Goal: Task Accomplishment & Management: Use online tool/utility

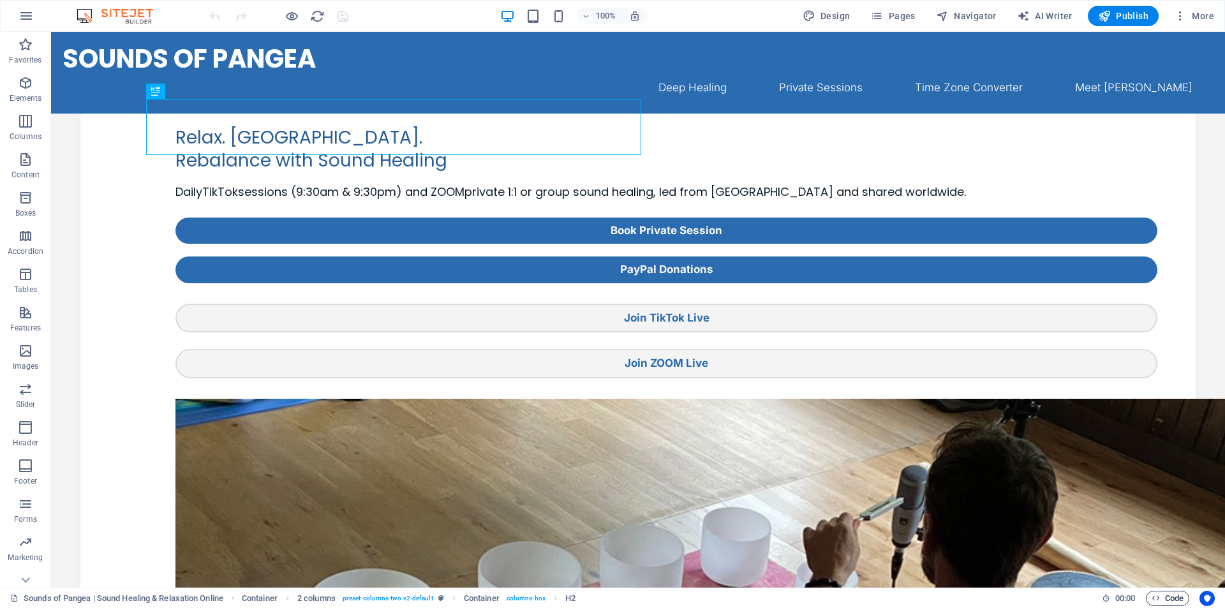
click at [1161, 598] on span "Code" at bounding box center [1167, 598] width 32 height 15
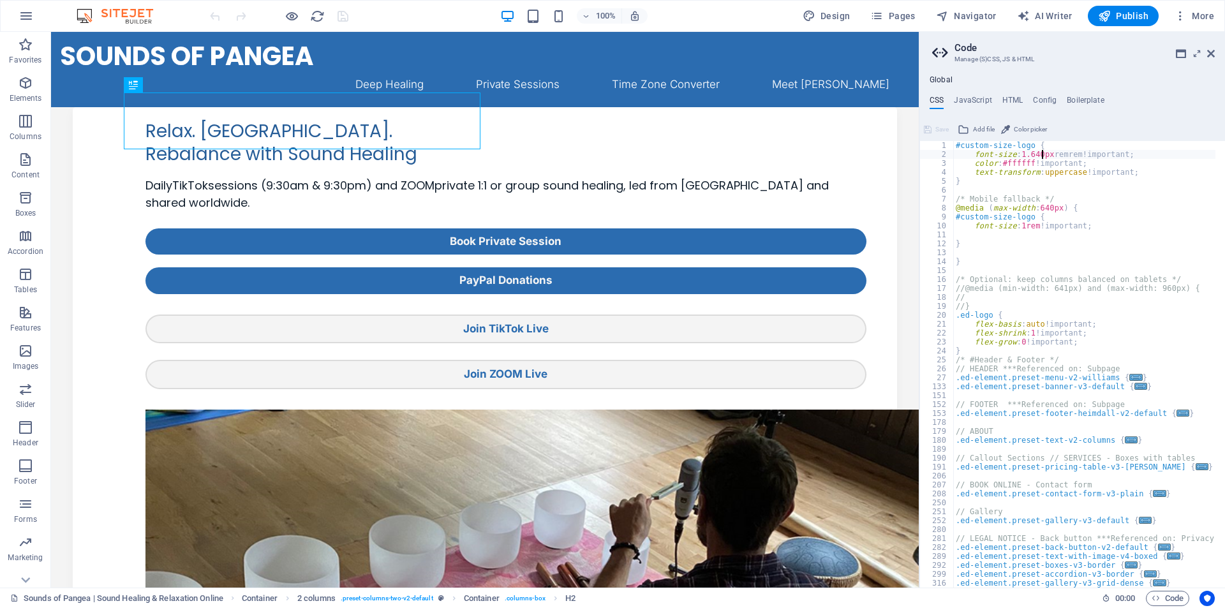
click at [1040, 153] on div "#custom-size-logo { font-size : 1.640px remrem!important; color : #ffffff !impo…" at bounding box center [1215, 368] width 525 height 455
click at [1044, 181] on div "#custom-size-logo { font-size : 2rem pxremrem!important; color : #ffffff !impor…" at bounding box center [1215, 368] width 525 height 455
click at [1035, 154] on div "#custom-size-logo { font-size : 2rem pxremrem!important; color : #ffffff !impor…" at bounding box center [1215, 368] width 525 height 455
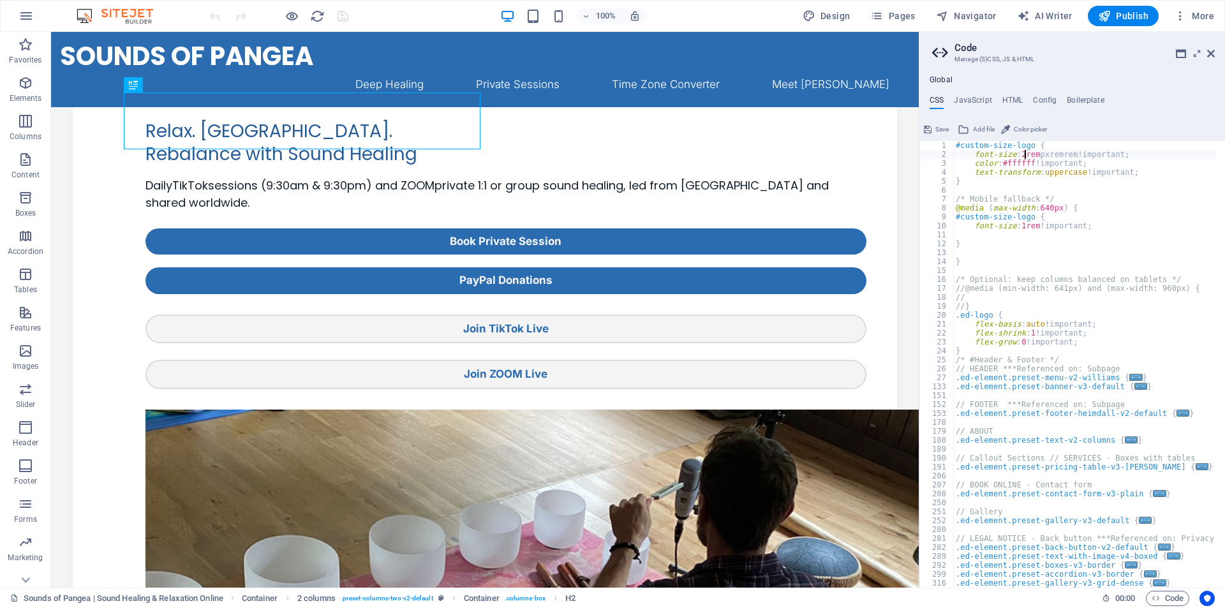
click at [1023, 154] on div "#custom-size-logo { font-size : 2rem pxremrem!important; color : #ffffff !impor…" at bounding box center [1215, 368] width 525 height 455
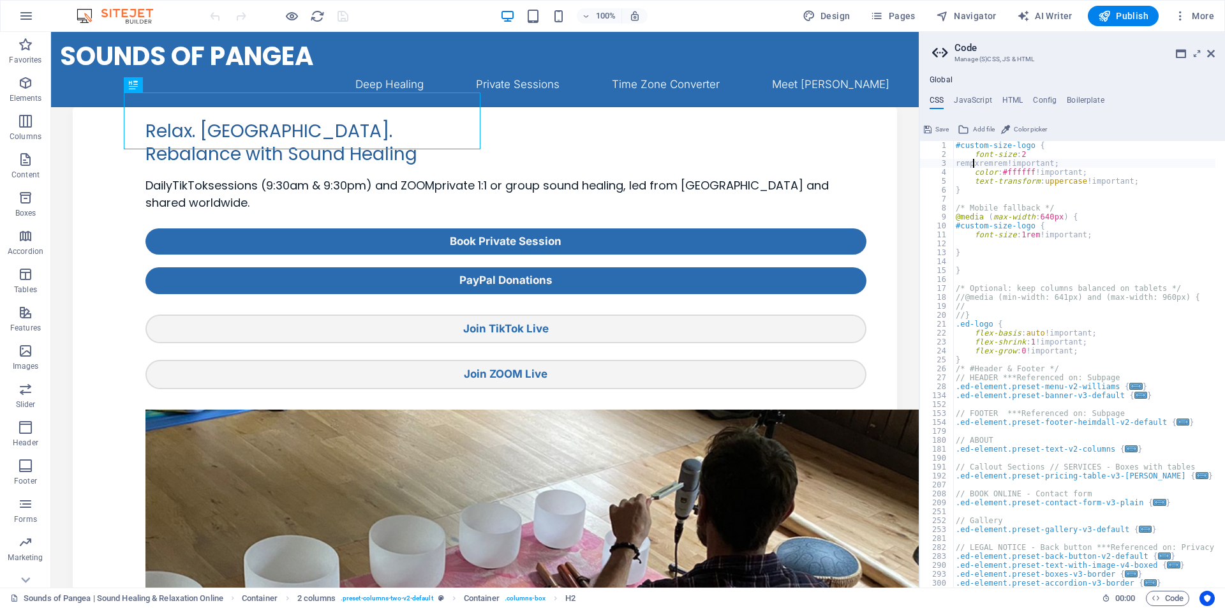
scroll to position [0, 1]
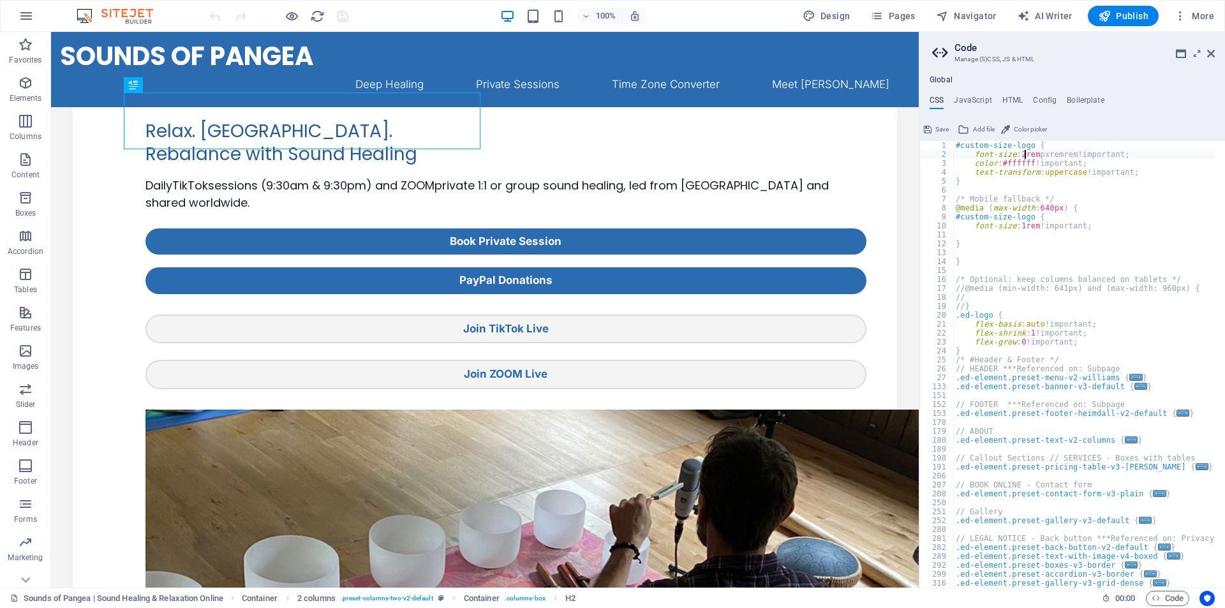
click at [1040, 244] on div "#custom-size-logo { font-size : 2rem pxremrem!important; color : #ffffff !impor…" at bounding box center [1215, 368] width 525 height 455
click at [1023, 154] on div "#custom-size-logo { font-size : 2rem pxremrem!important; color : #ffffff !impor…" at bounding box center [1215, 368] width 525 height 455
click at [960, 159] on div "#custom-size-logo { font-size : 2.5rem rempxremrem!important; color : #ffffff !…" at bounding box center [1215, 368] width 525 height 455
click at [1088, 53] on h2 "Code" at bounding box center [1084, 47] width 260 height 11
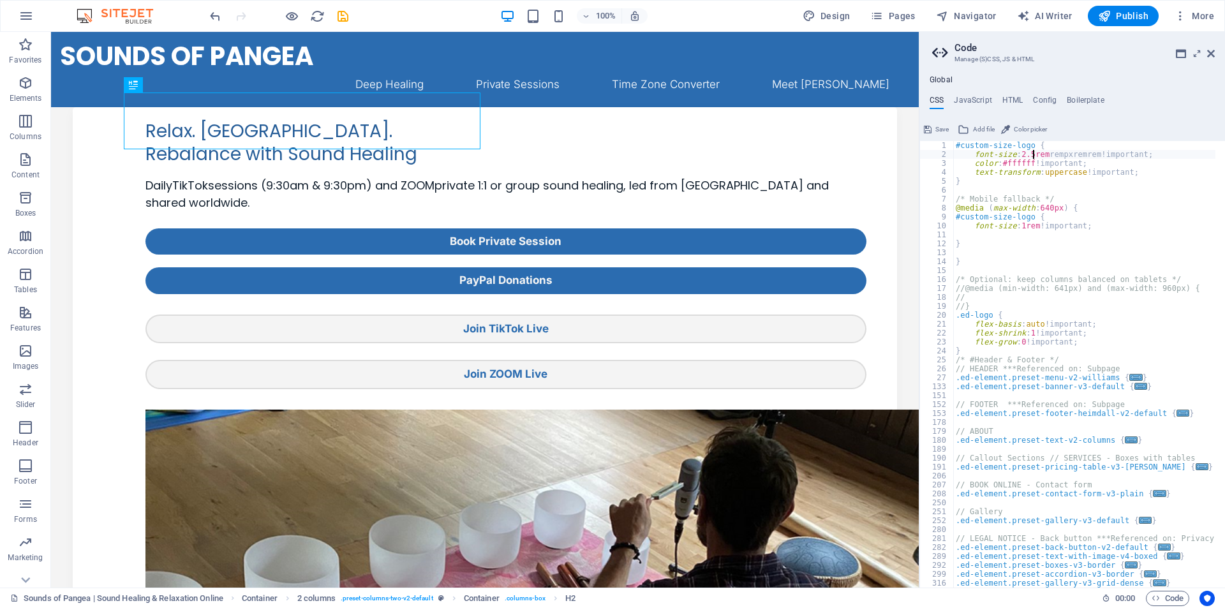
click at [1032, 154] on div "#custom-size-logo { font-size : 2.5rem rempxremrem!important; color : #ffffff !…" at bounding box center [1215, 368] width 525 height 455
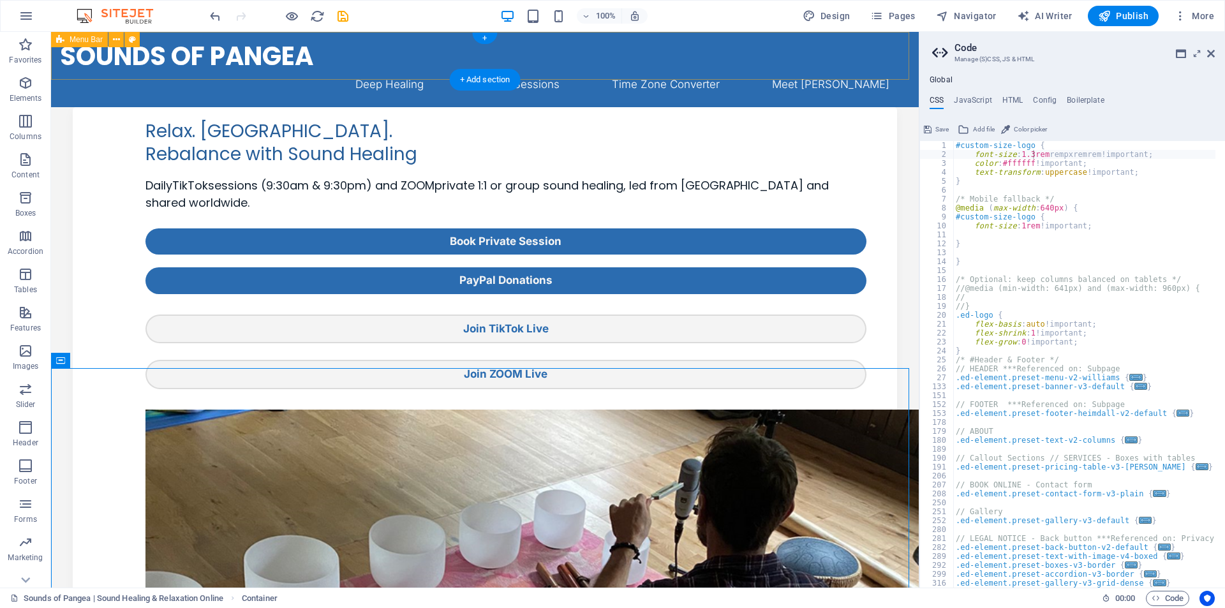
click at [293, 73] on div "Sounds of Pangea Deep Healing Private Sessions Time Zone Converter Meet [PERSON…" at bounding box center [485, 69] width 868 height 75
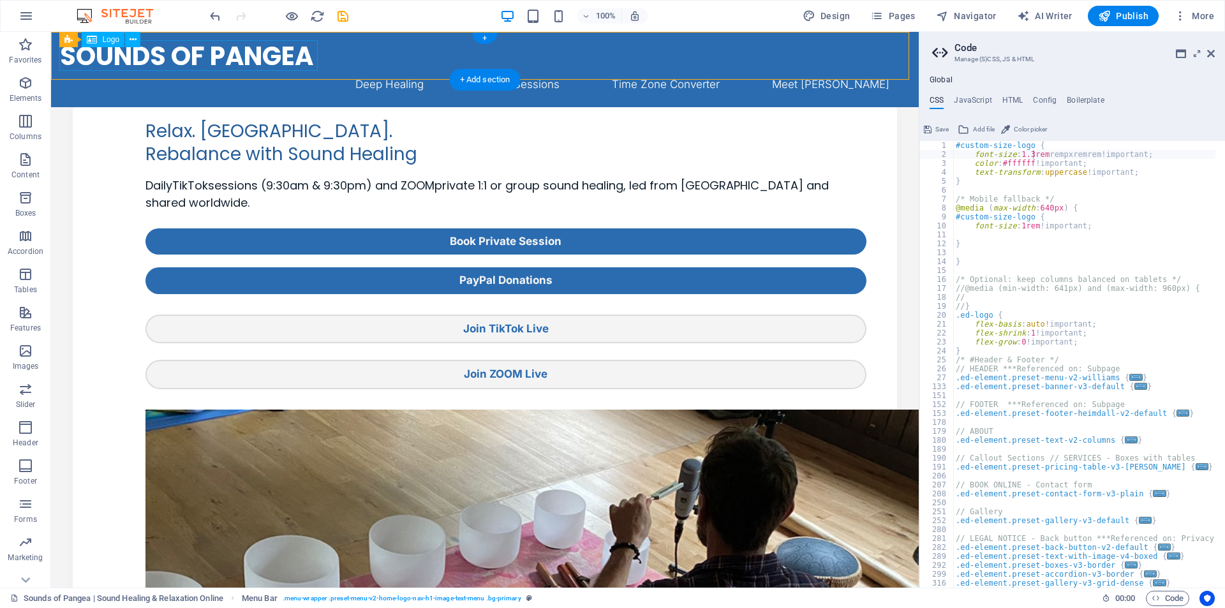
click at [285, 63] on div "Sounds of Pangea" at bounding box center [485, 56] width 850 height 31
click at [283, 60] on div "Sounds of Pangea" at bounding box center [485, 56] width 850 height 31
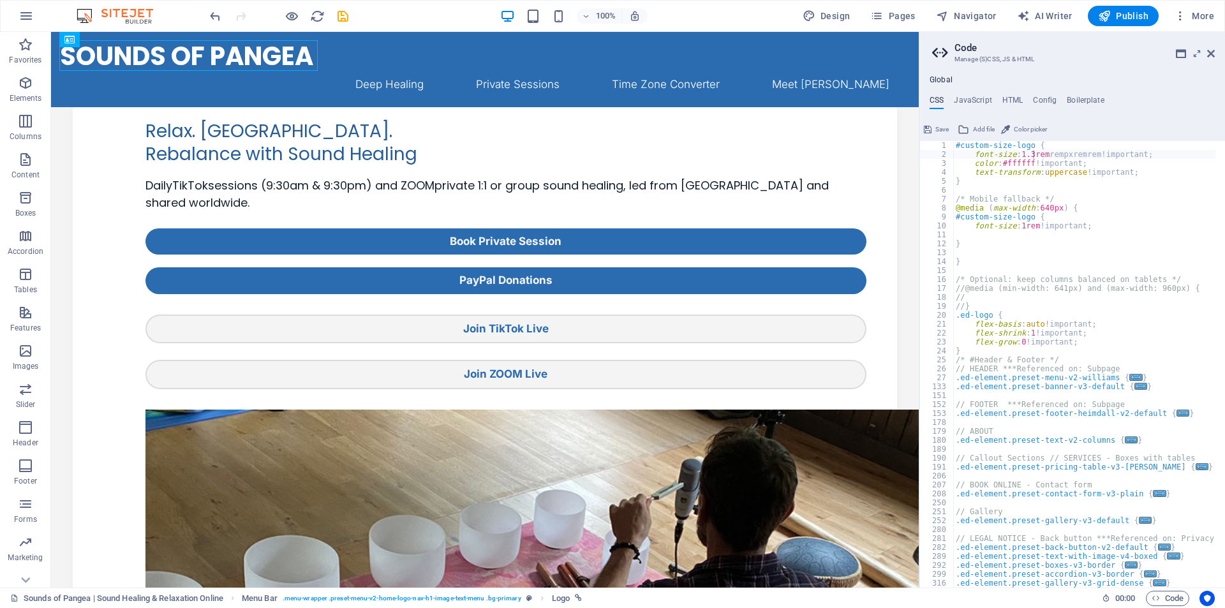
type textarea "@media (max-width: 640px) {"
click at [1198, 204] on div "#custom-size-logo { font-size : 1.3rem rempxremrem!important; color : #ffffff !…" at bounding box center [1215, 368] width 525 height 455
click at [303, 61] on div "Sounds of Pangea" at bounding box center [485, 56] width 850 height 31
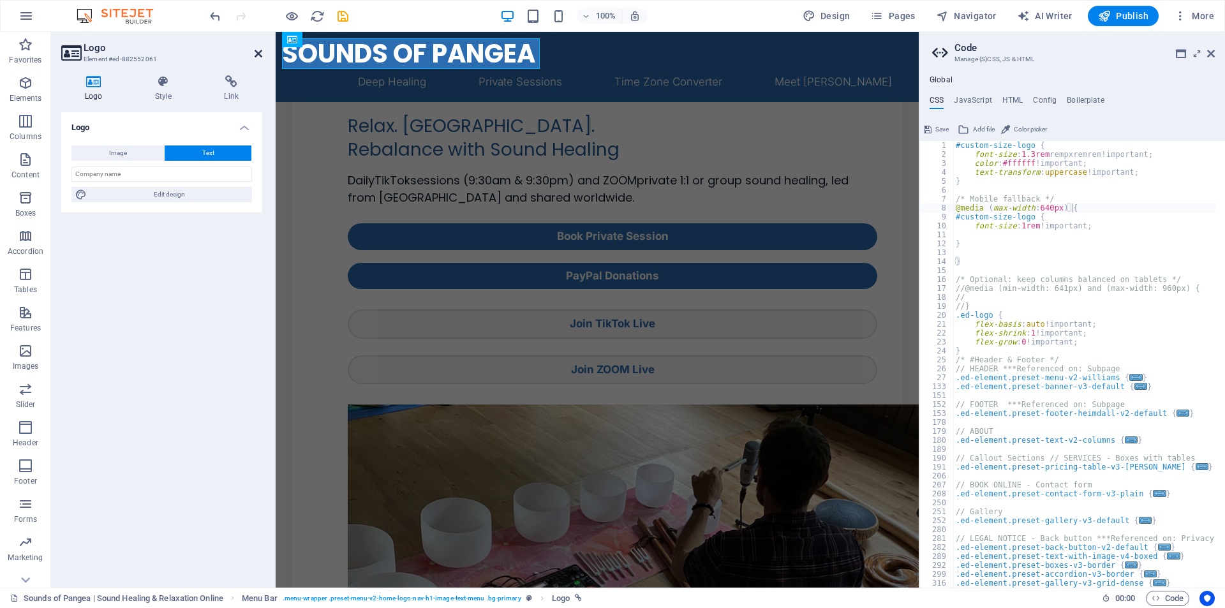
click at [255, 50] on icon at bounding box center [259, 53] width 8 height 10
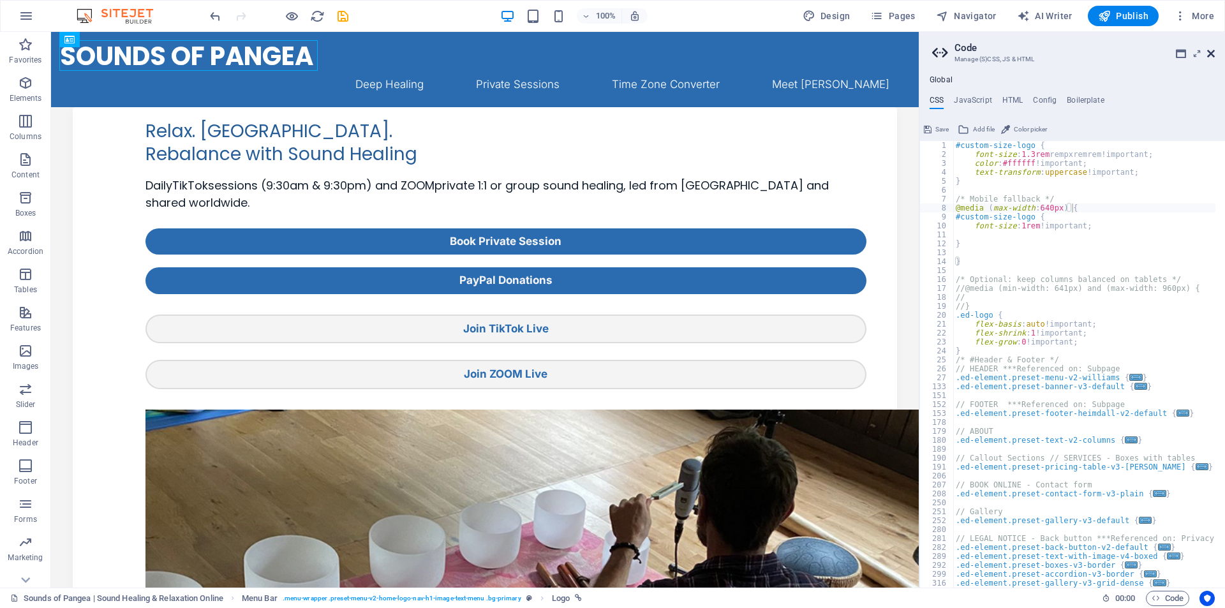
click at [1211, 52] on icon at bounding box center [1211, 53] width 8 height 10
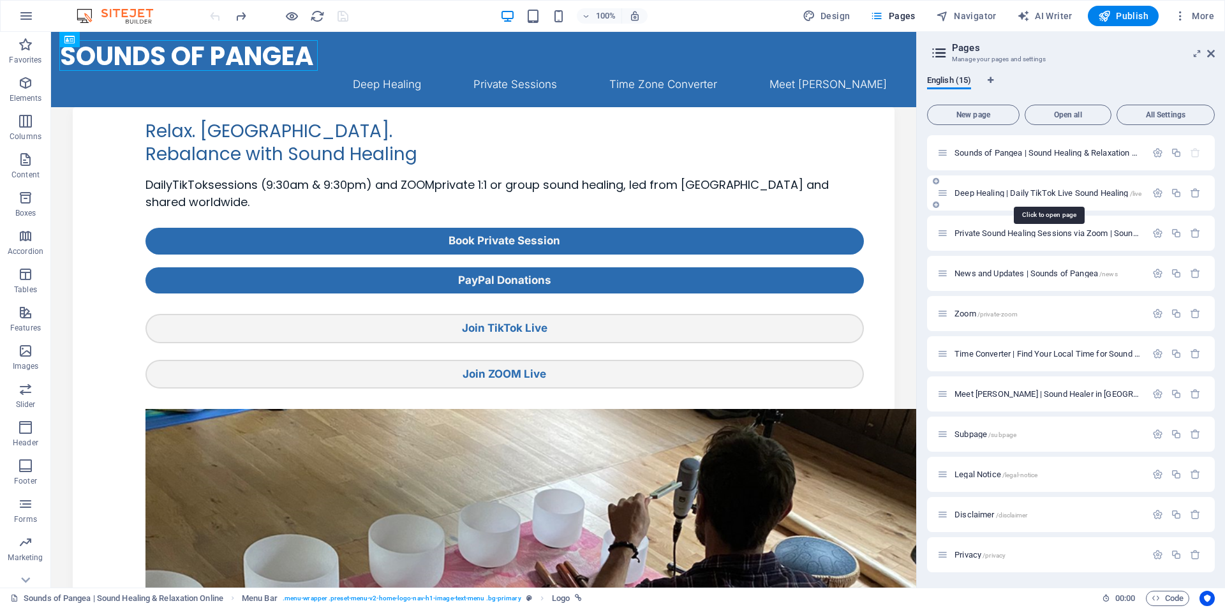
click at [990, 194] on span "Deep Healing | Daily TikTok Live Sound Healing /live" at bounding box center [1047, 193] width 187 height 10
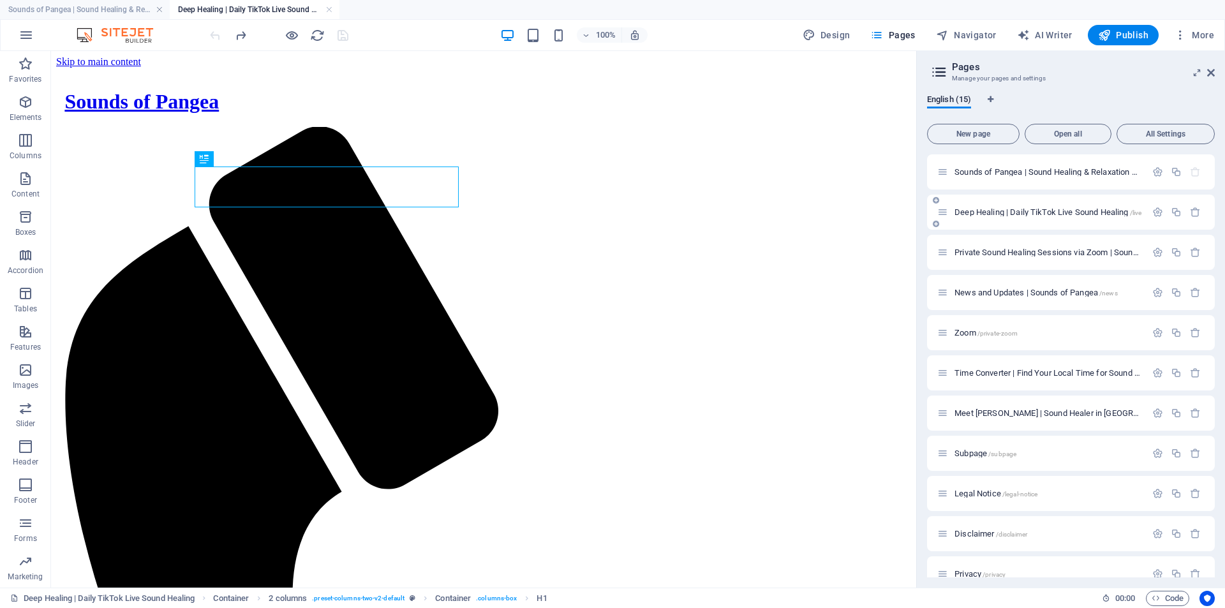
scroll to position [0, 0]
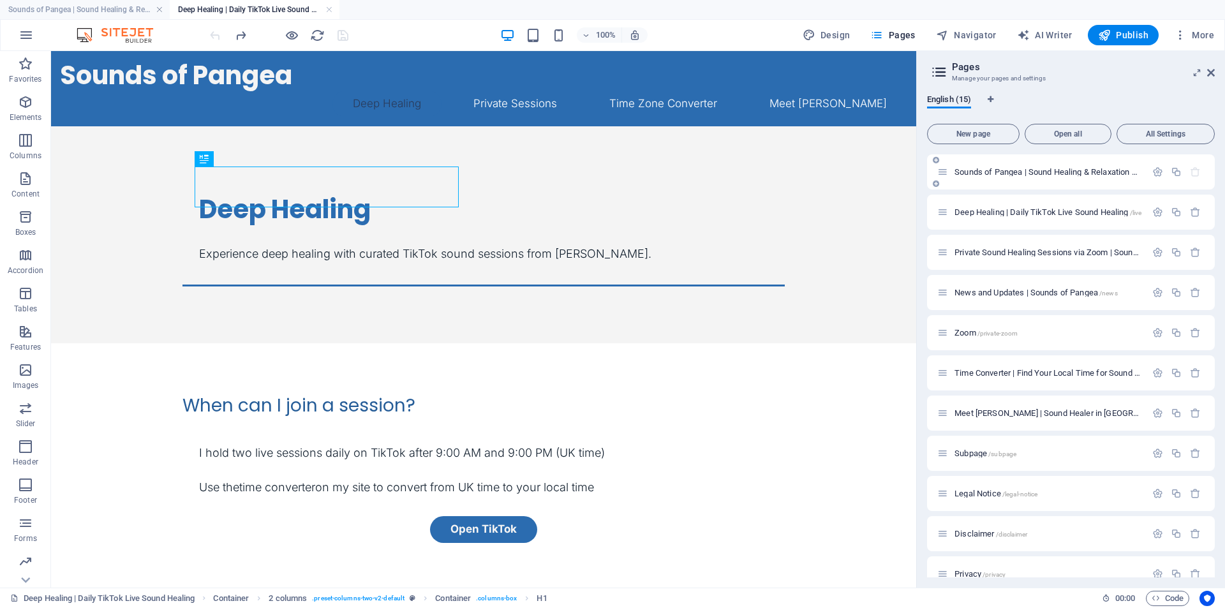
click at [989, 173] on span "Sounds of Pangea | Sound Healing & Relaxation Online /" at bounding box center [1056, 172] width 204 height 10
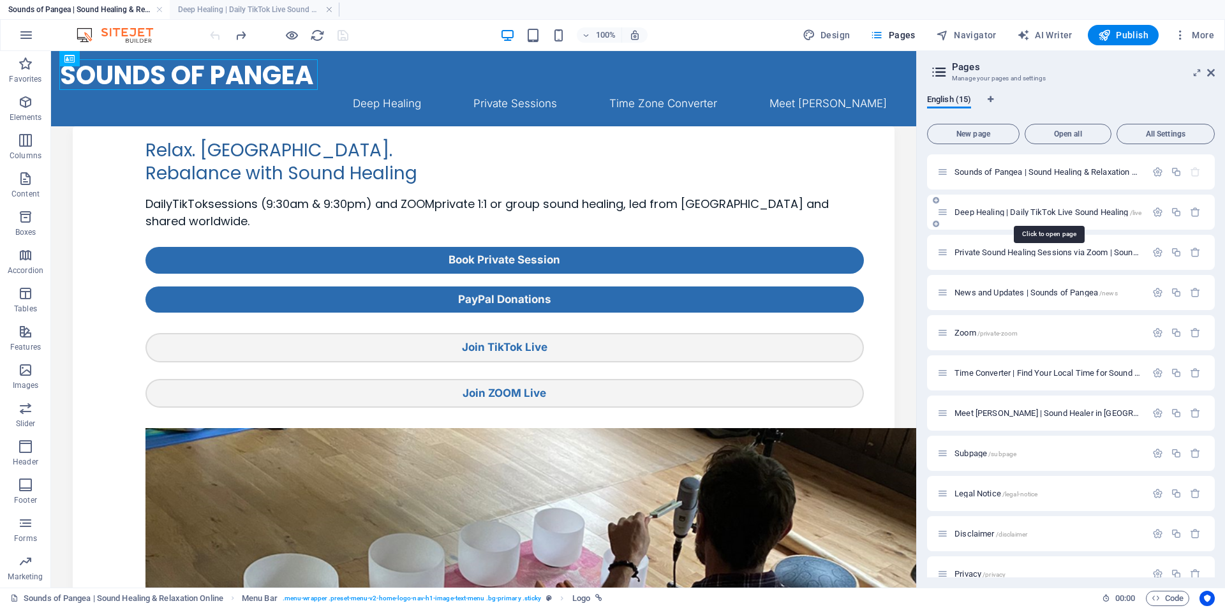
click at [997, 210] on span "Deep Healing | Daily TikTok Live Sound Healing /live" at bounding box center [1047, 212] width 187 height 10
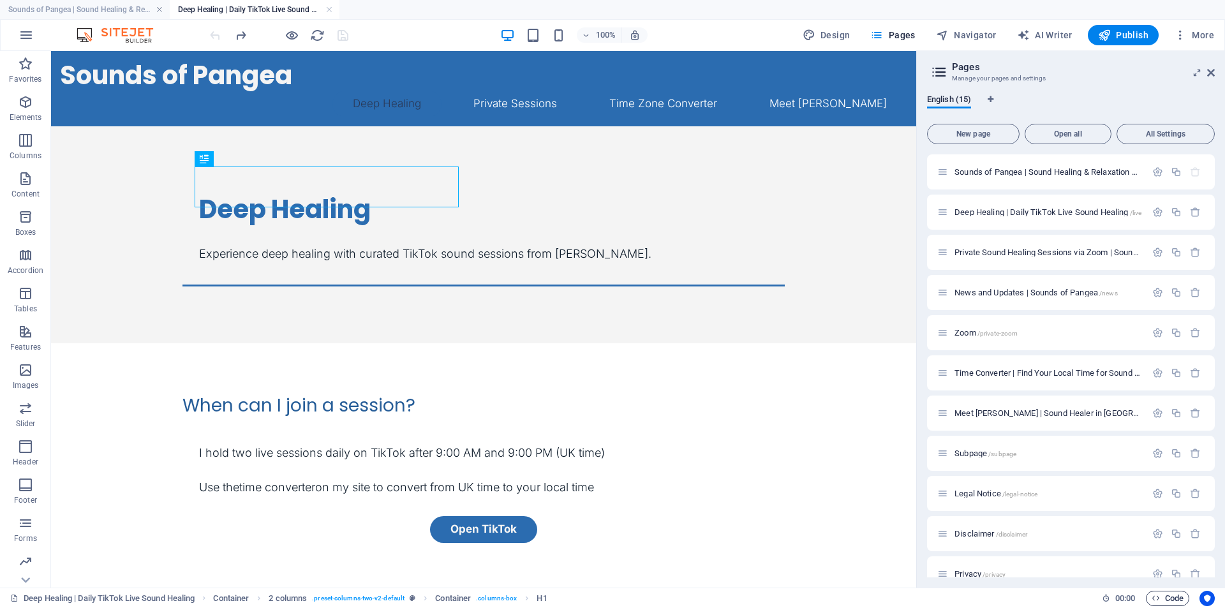
click at [1159, 600] on span "Code" at bounding box center [1167, 598] width 32 height 15
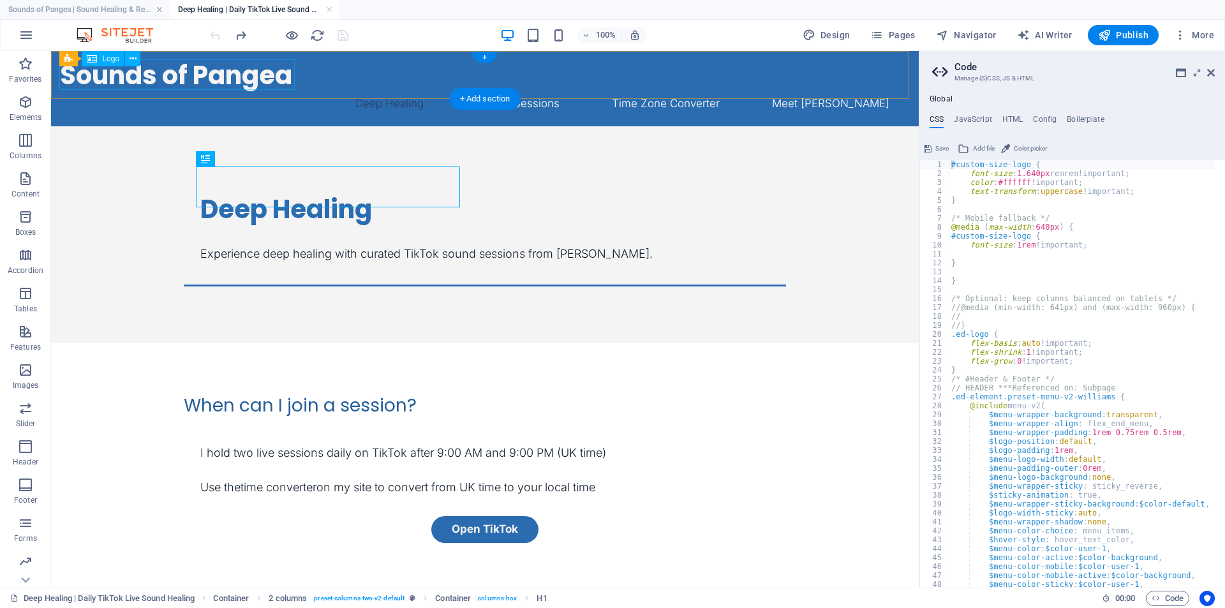
click at [249, 82] on div "Sounds of Pangea" at bounding box center [485, 75] width 850 height 31
click at [133, 58] on icon at bounding box center [132, 58] width 7 height 13
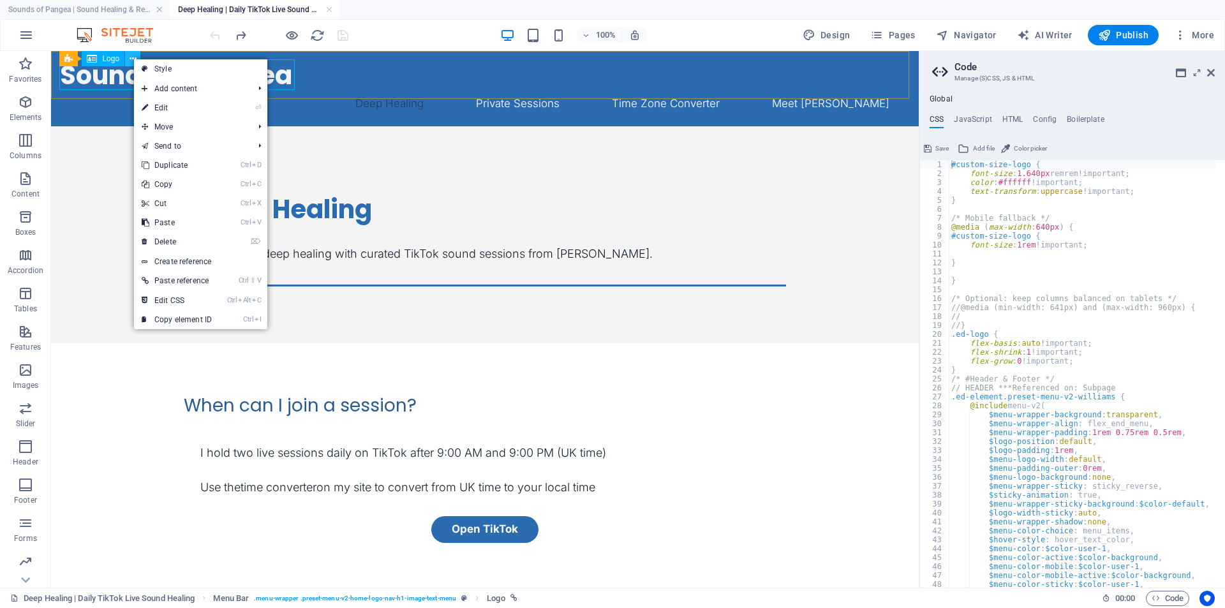
click at [133, 58] on icon at bounding box center [132, 58] width 7 height 13
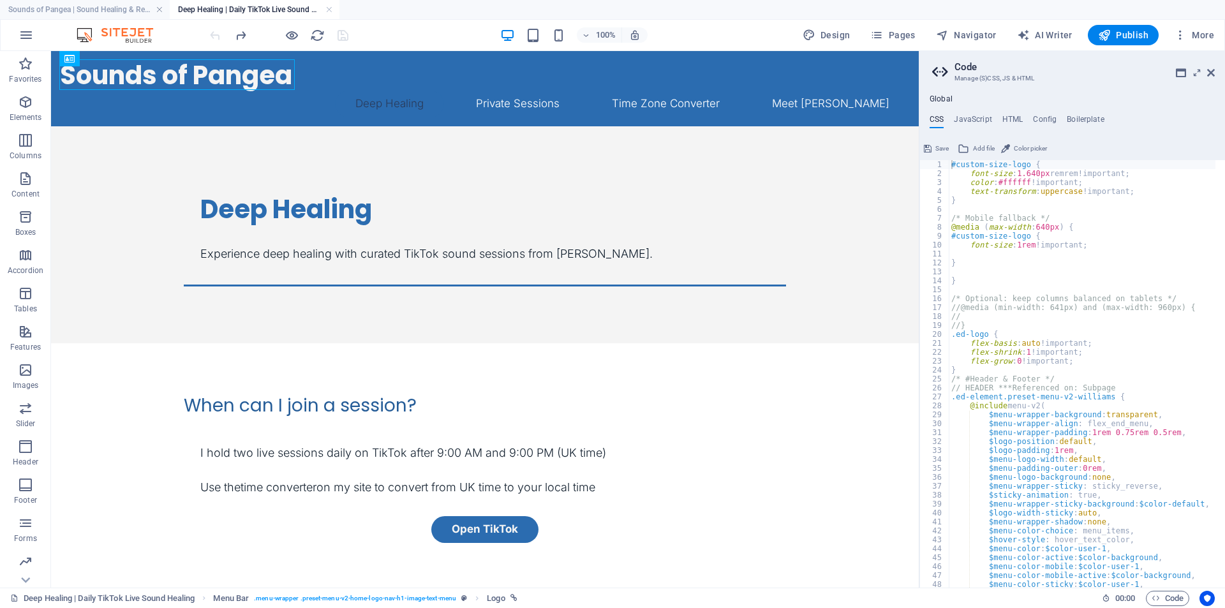
click at [1035, 175] on div "#custom-size-logo { font-size : 1.640px remrem!important; color : #ffffff !impo…" at bounding box center [1211, 378] width 525 height 436
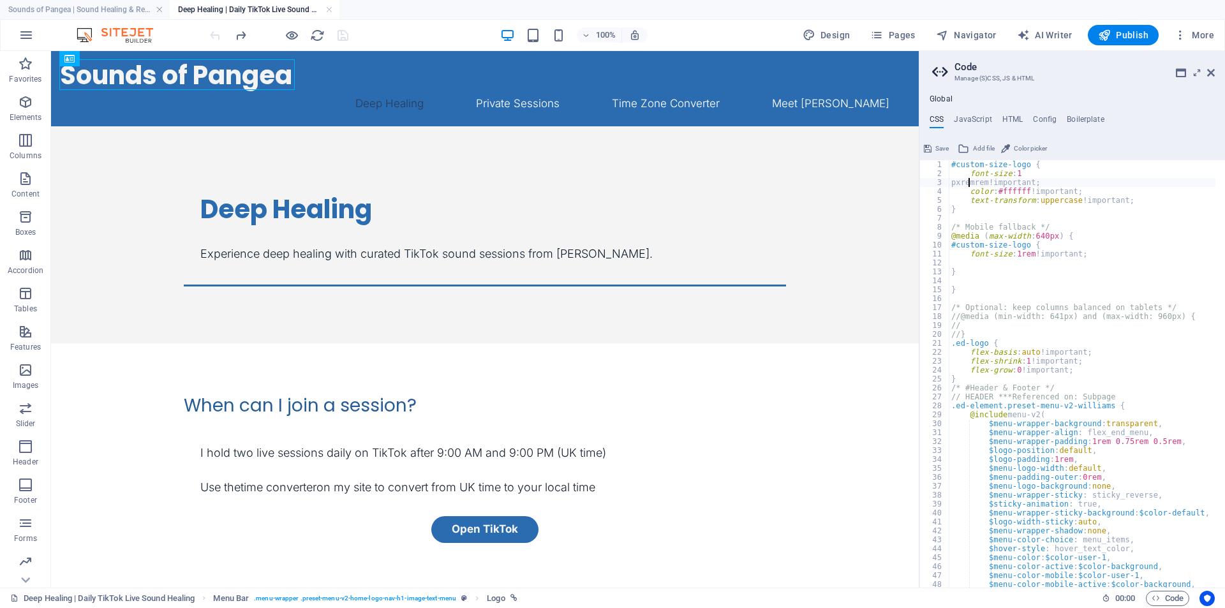
scroll to position [0, 1]
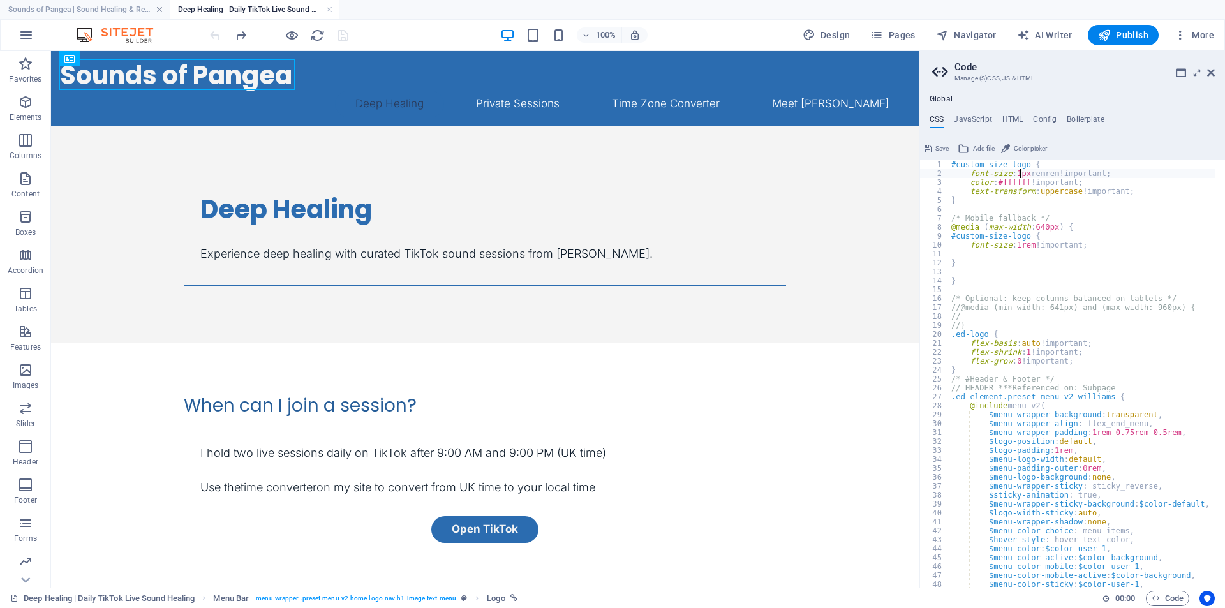
click at [1097, 298] on div "#custom-size-logo { font-size : 1px remrem!important; color : #ffffff !importan…" at bounding box center [1211, 378] width 525 height 436
type textarea "/* Optional: keep columns balanced on tablets */"
